Goal: Task Accomplishment & Management: Complete application form

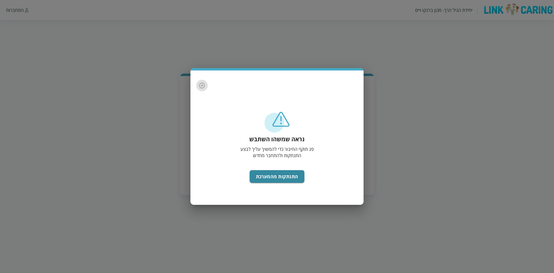
click at [200, 85] on icon "button" at bounding box center [202, 85] width 7 height 7
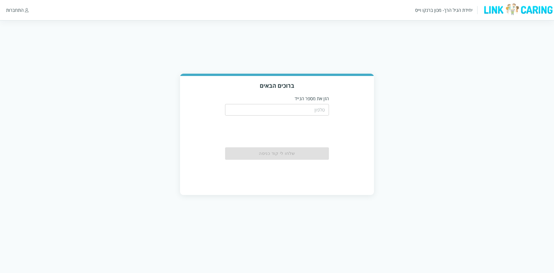
click at [281, 109] on input "tel" at bounding box center [277, 110] width 104 height 12
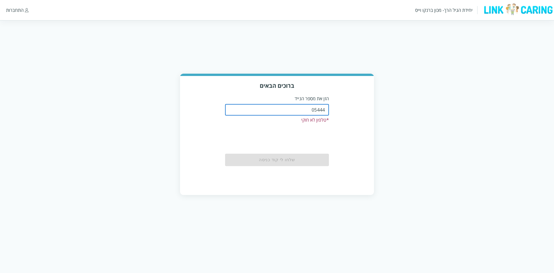
type input "0544440000"
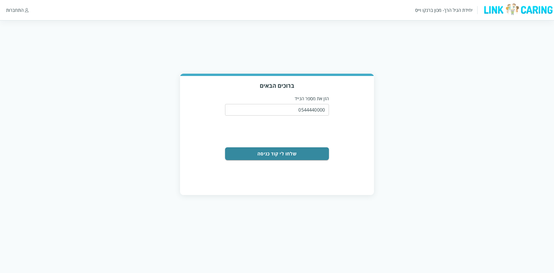
click at [298, 151] on button "שלחו לי קוד כניסה" at bounding box center [277, 153] width 104 height 13
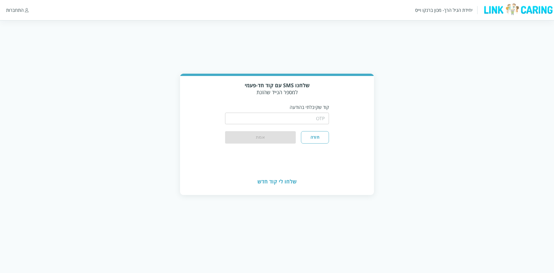
click at [292, 122] on input "string" at bounding box center [277, 119] width 104 height 12
type input "1234"
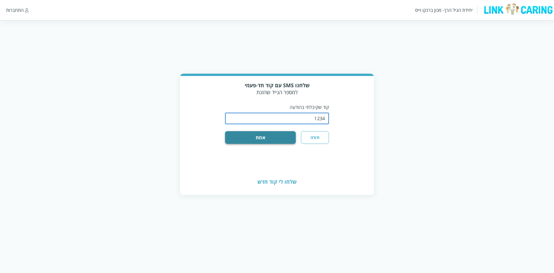
click at [282, 138] on button "אמת" at bounding box center [260, 137] width 71 height 13
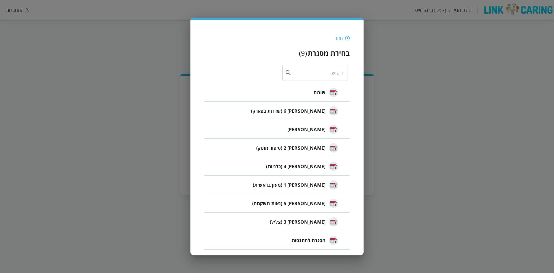
click at [338, 36] on div "חזור" at bounding box center [339, 38] width 8 height 6
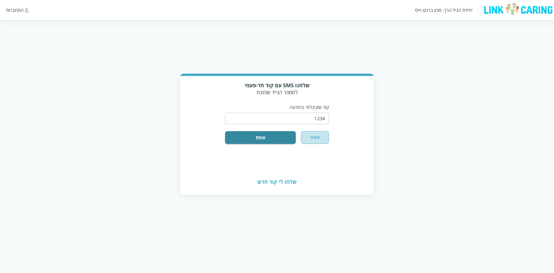
click at [313, 143] on button "חזרה" at bounding box center [315, 137] width 28 height 13
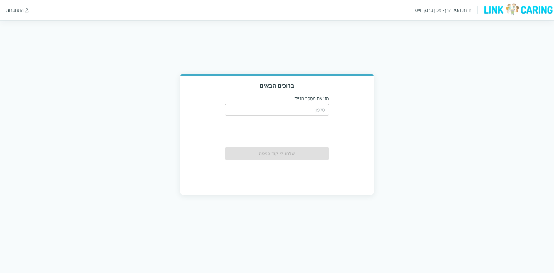
click at [85, 135] on div "ברוכים הבאים הזן את מספר הנייד ​ שלחו [PERSON_NAME] קוד כניסה" at bounding box center [277, 134] width 554 height 121
click at [243, 108] on input "tel" at bounding box center [277, 110] width 104 height 12
paste input "0526087899"
type input "0526087899"
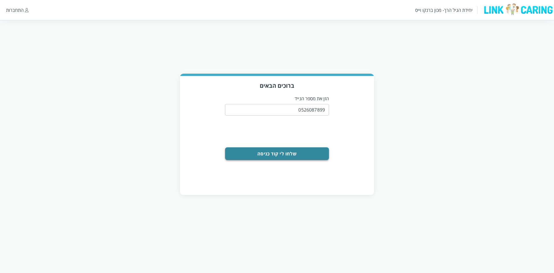
click at [279, 154] on button "שלחו לי קוד כניסה" at bounding box center [277, 153] width 104 height 13
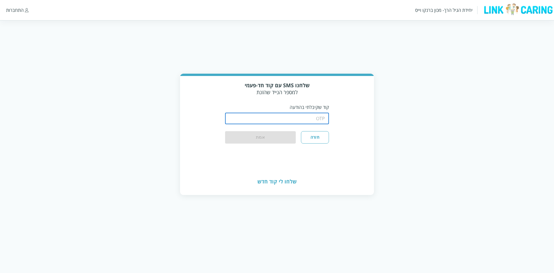
click at [297, 120] on input "string" at bounding box center [277, 119] width 104 height 12
click at [273, 131] on button "אמת" at bounding box center [260, 137] width 71 height 13
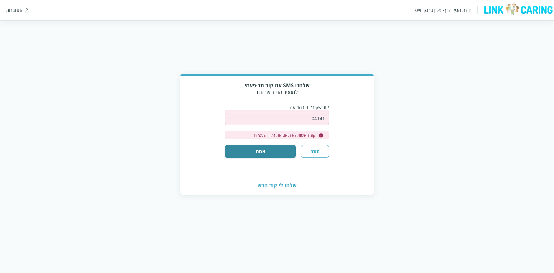
click at [314, 114] on input "string" at bounding box center [277, 119] width 104 height 12
drag, startPoint x: 306, startPoint y: 119, endPoint x: 354, endPoint y: 120, distance: 48.5
click at [354, 120] on div "שלחנו SMS עם קוד חד-פעמי למספר הנייד שהזנת קוד שקיבלתי בהודעה ​ קוד האימות לא ת…" at bounding box center [277, 126] width 194 height 100
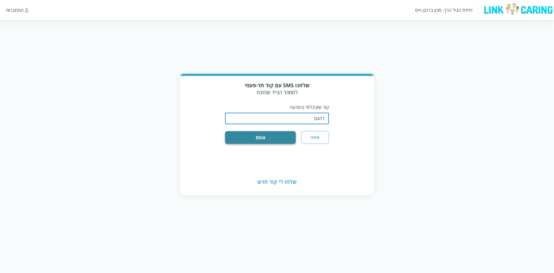
type input "0411"
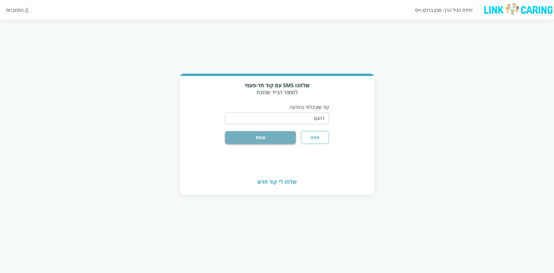
click at [286, 136] on button "אמת" at bounding box center [260, 137] width 71 height 13
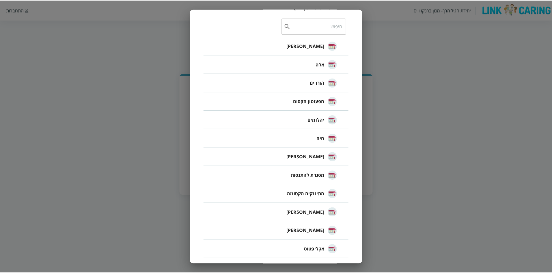
scroll to position [36, 0]
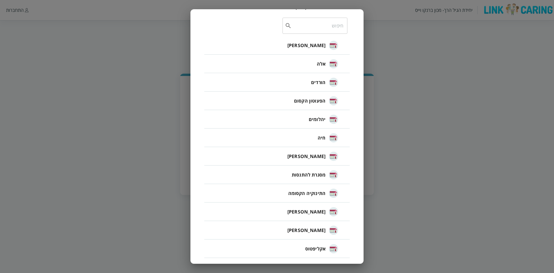
click at [262, 125] on li "יהלומים" at bounding box center [277, 119] width 146 height 18
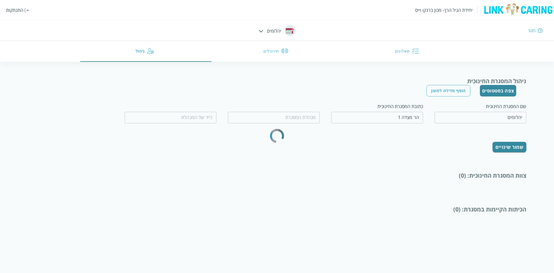
type input "שילת בנג'ו"
type input "0538220409"
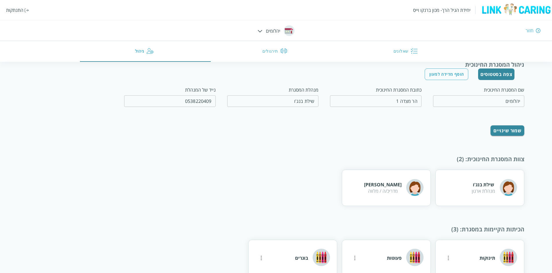
scroll to position [31, 0]
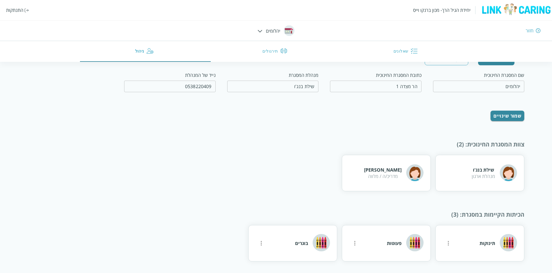
click at [262, 32] on div at bounding box center [260, 30] width 5 height 6
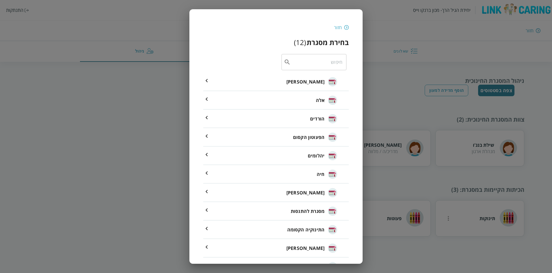
scroll to position [0, 0]
click at [314, 83] on span "[PERSON_NAME]" at bounding box center [307, 81] width 38 height 7
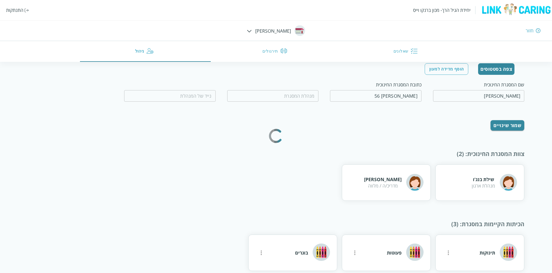
scroll to position [31, 0]
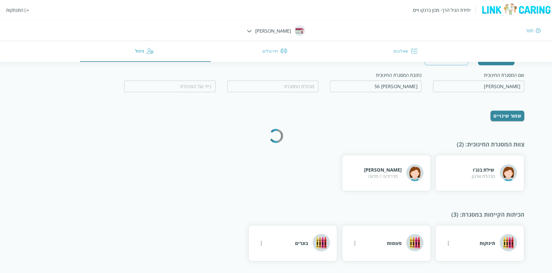
type input "[PERSON_NAME]"
type input "0502464126"
click at [267, 29] on div "יחידת הגיל הרך- מכון [PERSON_NAME] התנתקות חזור [PERSON_NAME] שאלונים תירגולים …" at bounding box center [276, 31] width 552 height 62
click at [252, 31] on img at bounding box center [249, 31] width 5 height 3
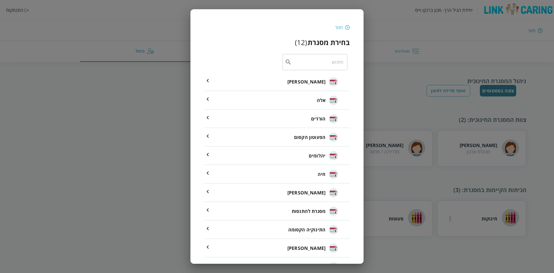
click at [312, 92] on li "אלה" at bounding box center [277, 100] width 146 height 18
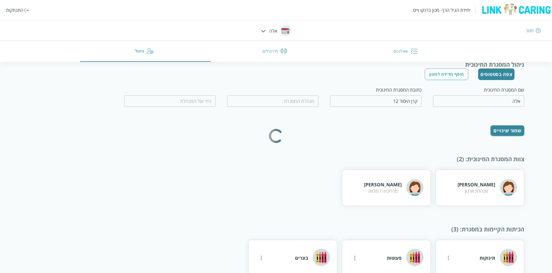
scroll to position [31, 0]
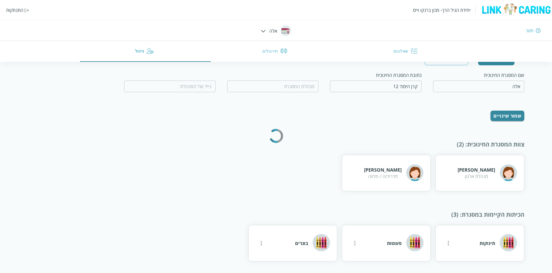
type input "[PERSON_NAME] צרפתי"
type input "0528977249"
click at [271, 31] on div "חזור" at bounding box center [405, 30] width 272 height 6
click at [265, 29] on div at bounding box center [263, 30] width 5 height 6
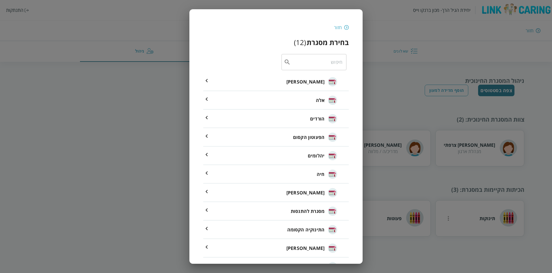
scroll to position [0, 0]
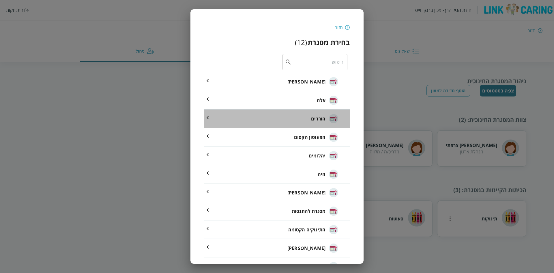
click at [316, 116] on span "הורדים" at bounding box center [318, 118] width 14 height 7
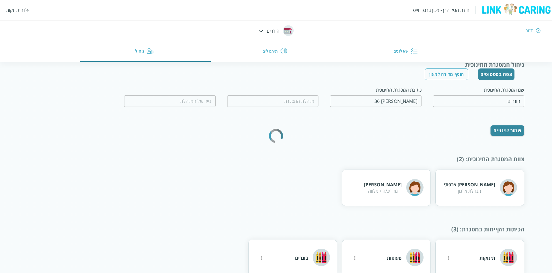
scroll to position [31, 0]
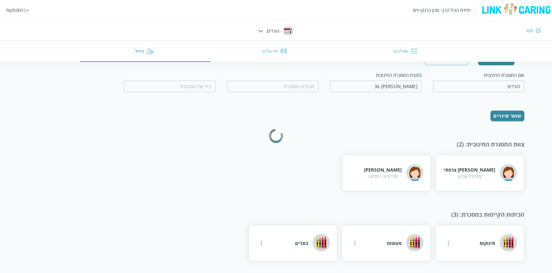
type input "[PERSON_NAME]"
type input "0523985829"
click at [271, 30] on div "חזור" at bounding box center [405, 30] width 272 height 6
click at [261, 32] on img at bounding box center [260, 31] width 5 height 3
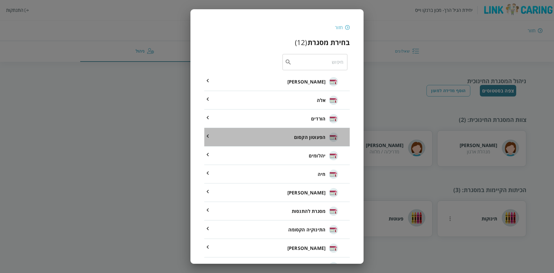
click at [309, 135] on span "הפעוטון הקסום" at bounding box center [309, 137] width 31 height 7
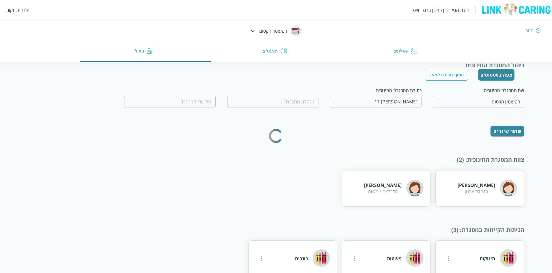
scroll to position [31, 0]
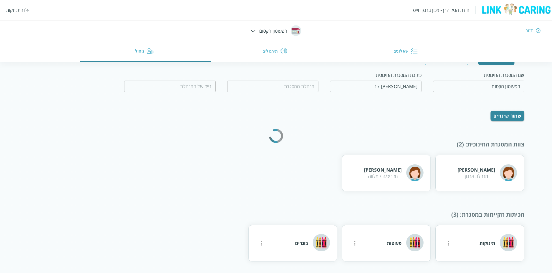
type input "[DEMOGRAPHIC_DATA][PERSON_NAME]"
type input "0526121314"
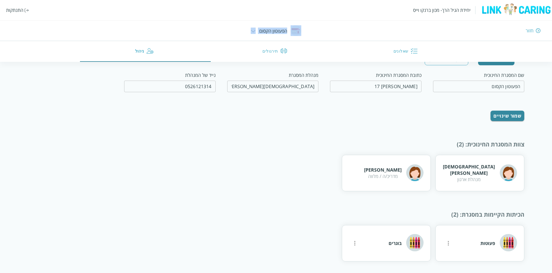
click at [256, 33] on div "יחידת הגיל הרך- מכון [PERSON_NAME] התנתקות חזור הפעוטון הקסום שאלונים תירגולים …" at bounding box center [276, 31] width 552 height 62
click at [253, 31] on img at bounding box center [253, 31] width 5 height 3
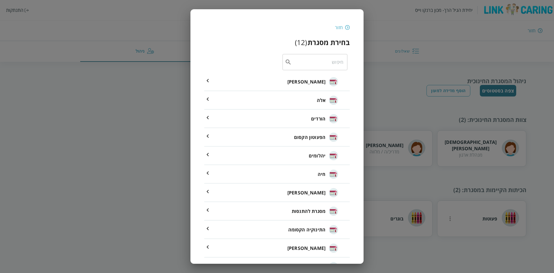
click at [309, 156] on li "יהלומים" at bounding box center [277, 155] width 146 height 18
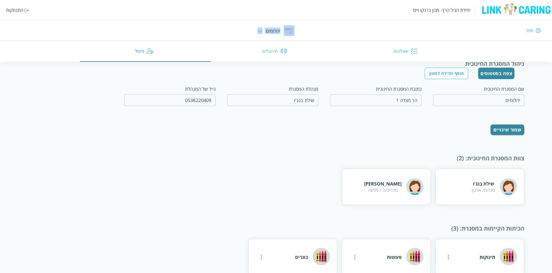
scroll to position [31, 0]
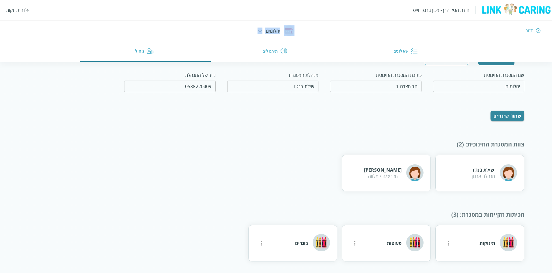
click at [259, 31] on img at bounding box center [260, 31] width 5 height 3
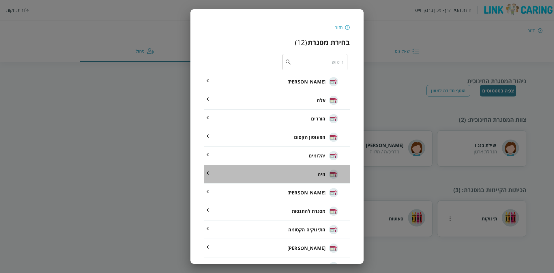
click at [310, 177] on li "חיה" at bounding box center [277, 174] width 146 height 18
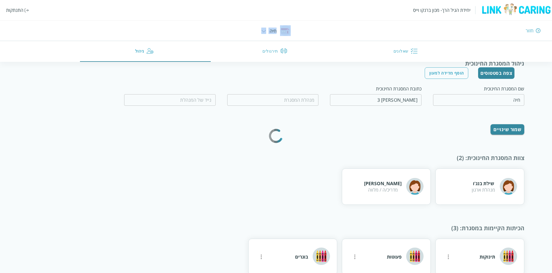
scroll to position [31, 0]
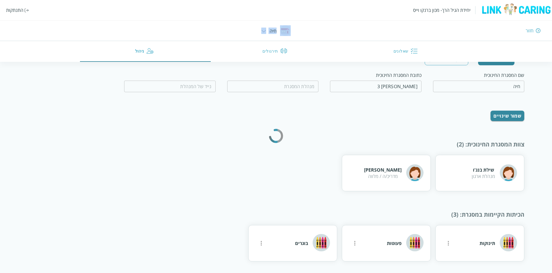
type input "[PERSON_NAME]"
type input "0524707757"
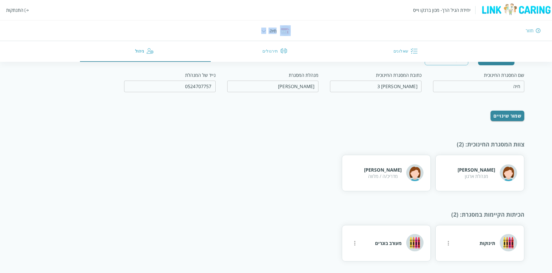
click at [268, 30] on div "יחידת הגיל הרך- מכון [PERSON_NAME] התנתקות חזור חיה שאלונים תירגולים ניהול" at bounding box center [276, 31] width 552 height 62
click at [264, 32] on img at bounding box center [263, 31] width 5 height 3
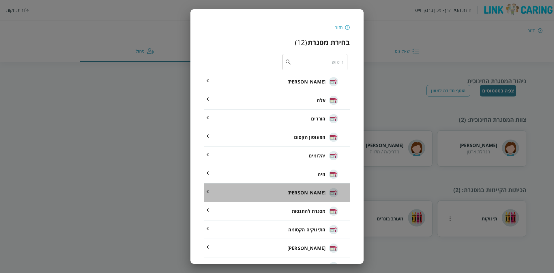
click at [321, 192] on span "[PERSON_NAME]" at bounding box center [307, 192] width 38 height 7
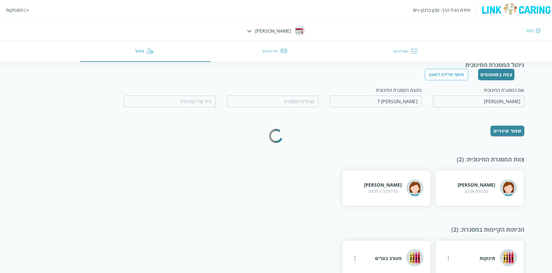
scroll to position [31, 0]
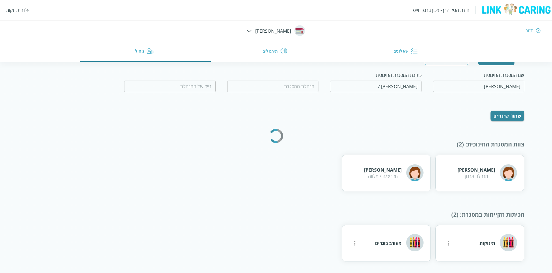
type input "[PERSON_NAME]"
type input "0506810061"
click at [252, 31] on img at bounding box center [249, 31] width 5 height 3
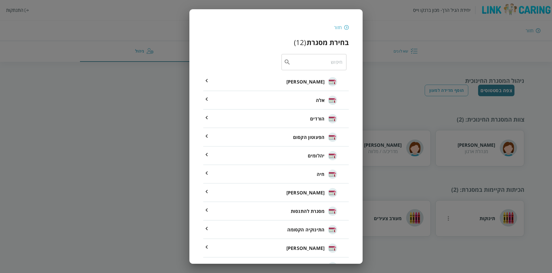
scroll to position [0, 0]
click at [295, 210] on span "מסגרת להתנסות" at bounding box center [309, 211] width 34 height 7
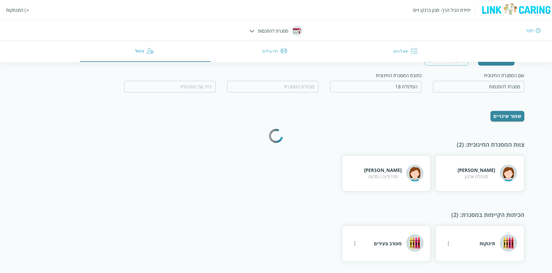
scroll to position [31, 0]
type input "מחיה נפשות"
type input "0532654456"
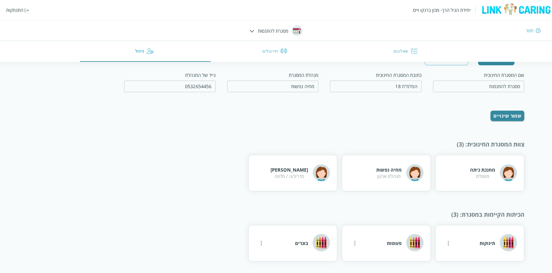
click at [249, 30] on div "יחידת הגיל הרך- מכון [PERSON_NAME] התנתקות חזור מסגרת להתנסות שאלונים תירגולים …" at bounding box center [276, 31] width 552 height 62
click at [252, 32] on div at bounding box center [251, 30] width 5 height 6
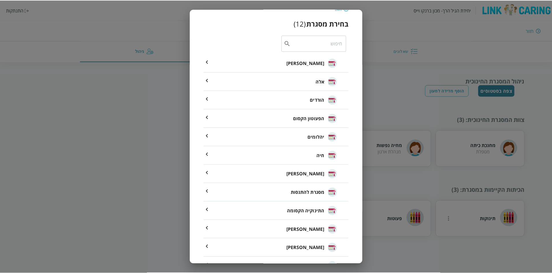
scroll to position [29, 0]
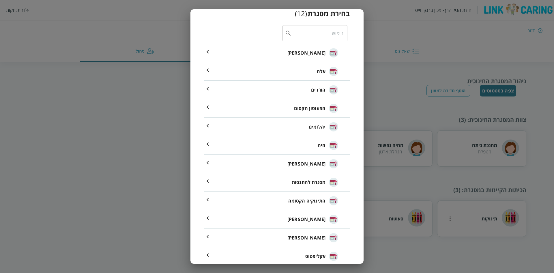
click at [292, 205] on div "התינוקיה הקסומה" at bounding box center [313, 200] width 50 height 25
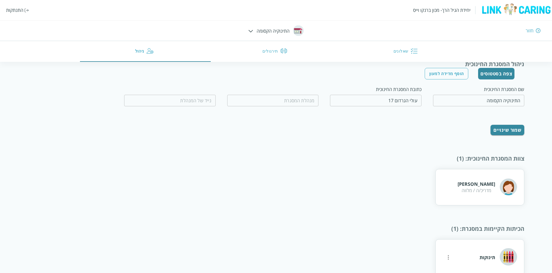
scroll to position [31, 0]
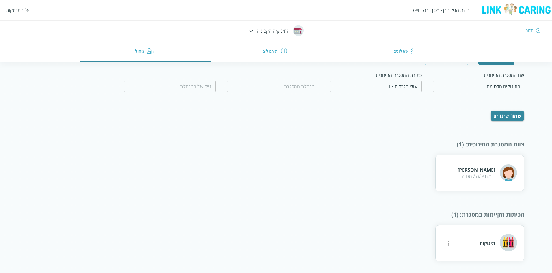
click at [250, 30] on img at bounding box center [250, 31] width 5 height 3
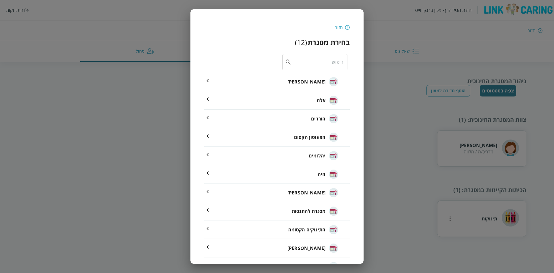
click at [322, 248] on span "[PERSON_NAME]" at bounding box center [307, 248] width 38 height 7
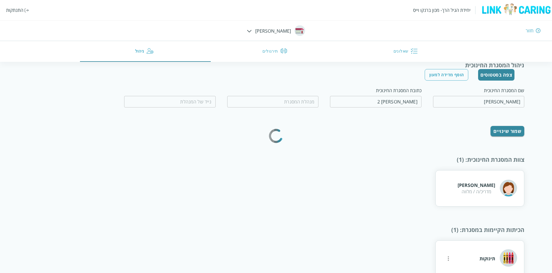
scroll to position [31, 0]
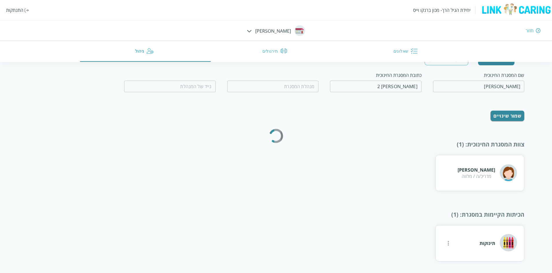
type input "[PERSON_NAME]"
type input "0542149608"
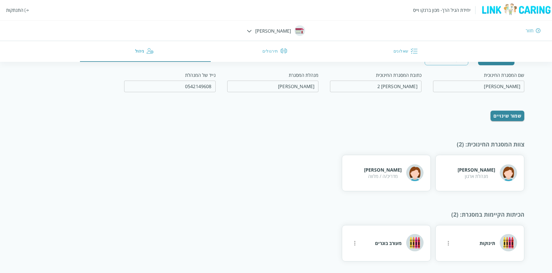
click at [252, 31] on img at bounding box center [249, 31] width 5 height 3
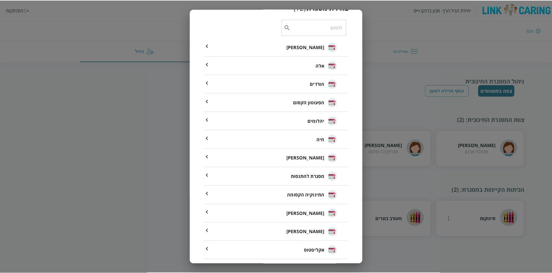
scroll to position [36, 0]
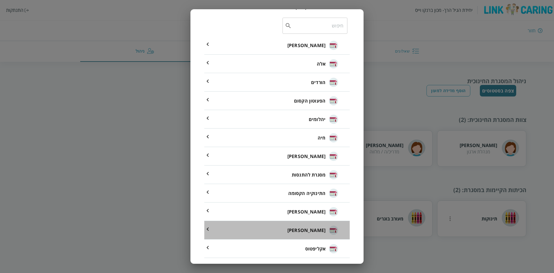
click at [308, 233] on span "[PERSON_NAME]" at bounding box center [307, 230] width 38 height 7
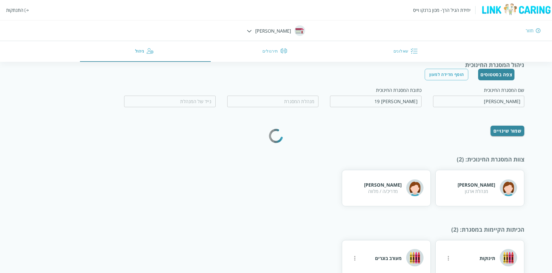
scroll to position [31, 0]
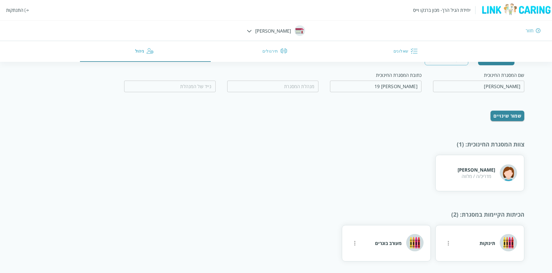
click at [252, 30] on img at bounding box center [249, 31] width 5 height 3
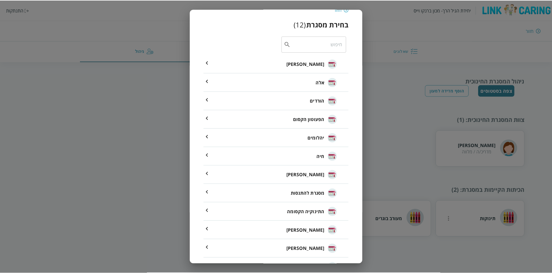
scroll to position [36, 0]
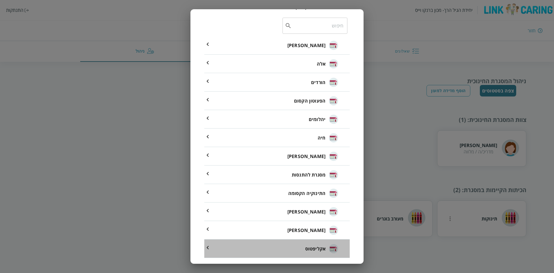
click at [319, 249] on span "אקליפטוס" at bounding box center [315, 248] width 20 height 7
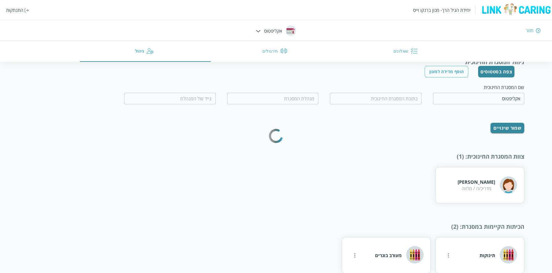
scroll to position [29, 0]
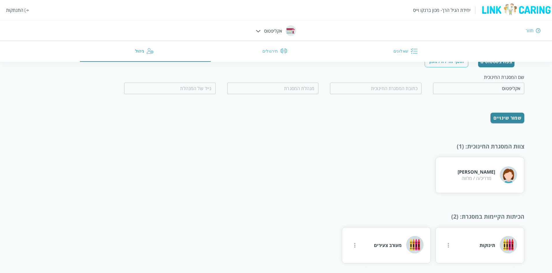
drag, startPoint x: 56, startPoint y: 138, endPoint x: 59, endPoint y: 143, distance: 6.2
click at [56, 138] on div "ניהול המסגרת החינוכית צפה בסטטוסים הוסף מדידה למעון שם המסגרת החינוכית אקליפטוס…" at bounding box center [276, 155] width 497 height 215
